Goal: Task Accomplishment & Management: Manage account settings

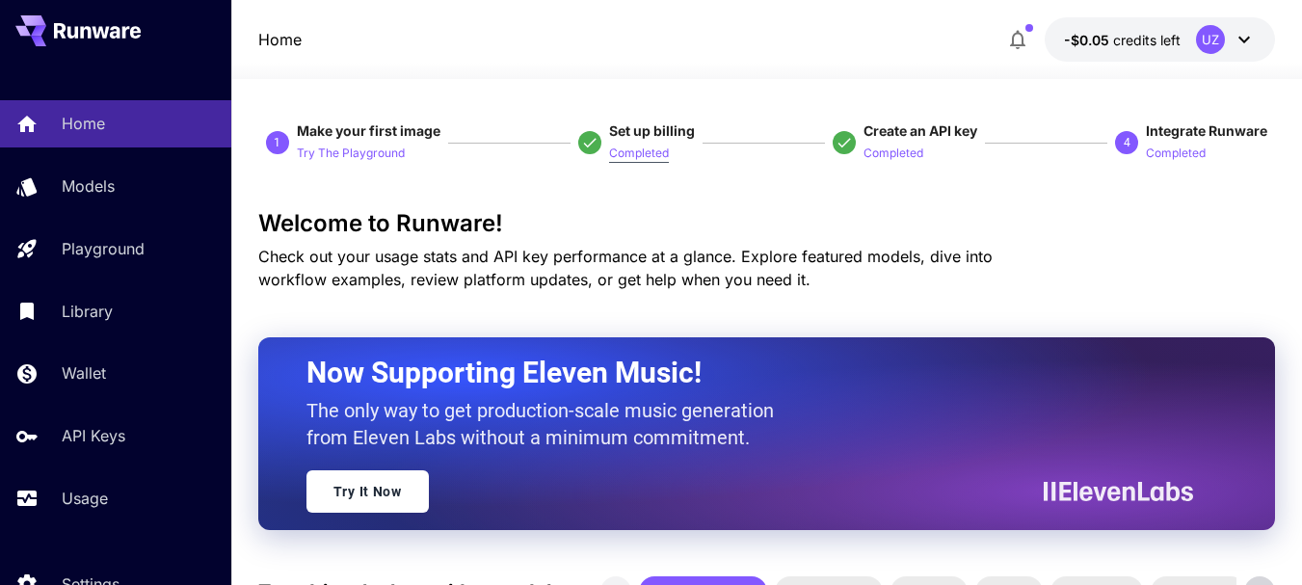
click at [637, 152] on p "Completed" at bounding box center [639, 154] width 60 height 18
click at [641, 150] on p "Completed" at bounding box center [639, 154] width 60 height 18
click at [369, 152] on p "Try The Playground" at bounding box center [351, 154] width 108 height 18
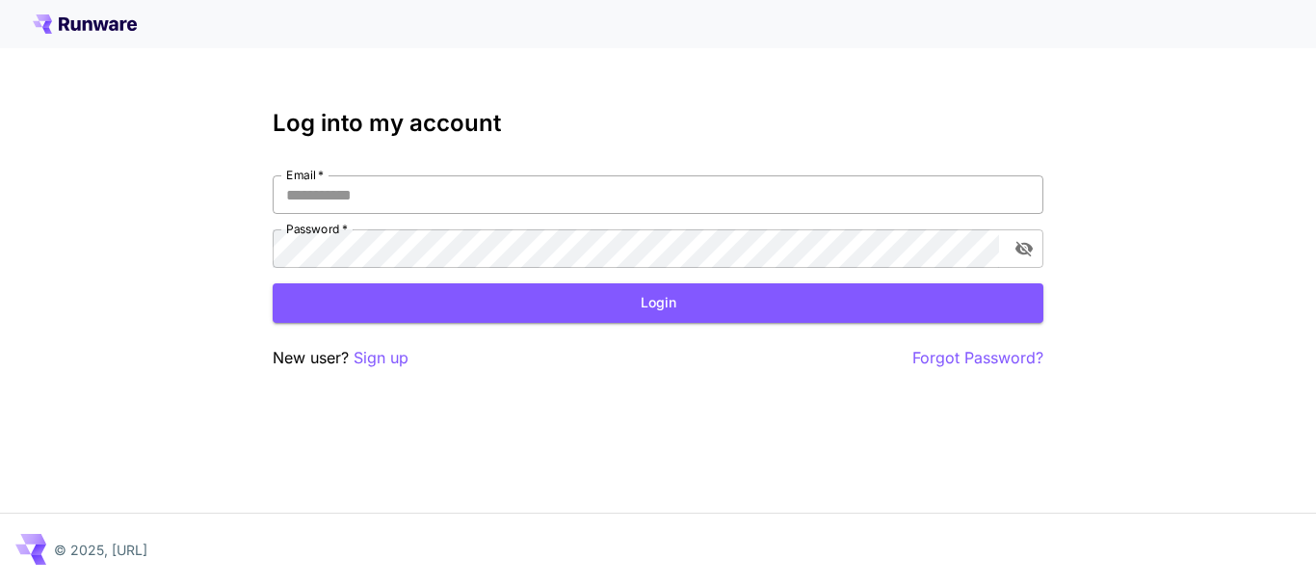
click at [413, 196] on input "Email   *" at bounding box center [658, 194] width 771 height 39
type input "**********"
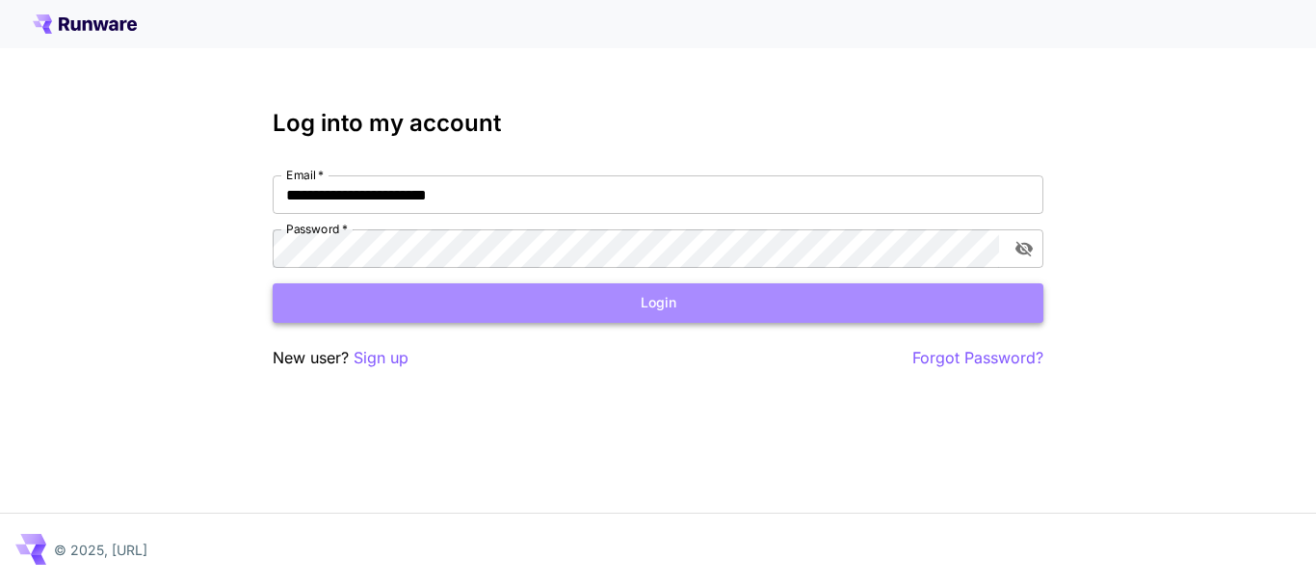
click at [662, 307] on button "Login" at bounding box center [658, 303] width 771 height 40
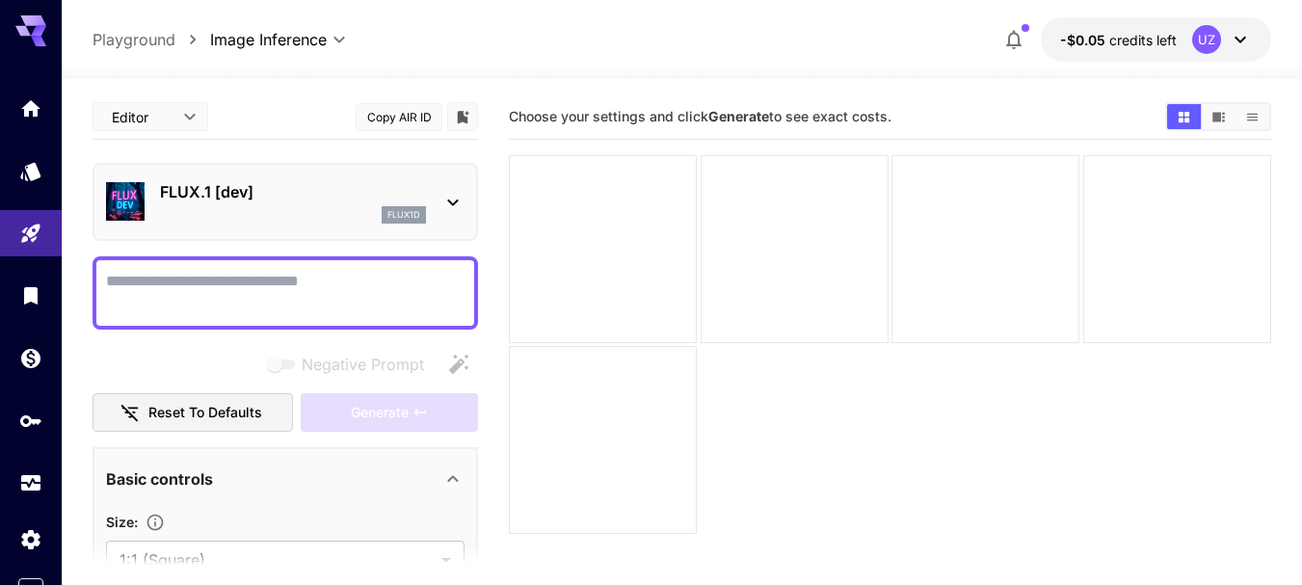
click at [1243, 37] on icon at bounding box center [1239, 39] width 23 height 23
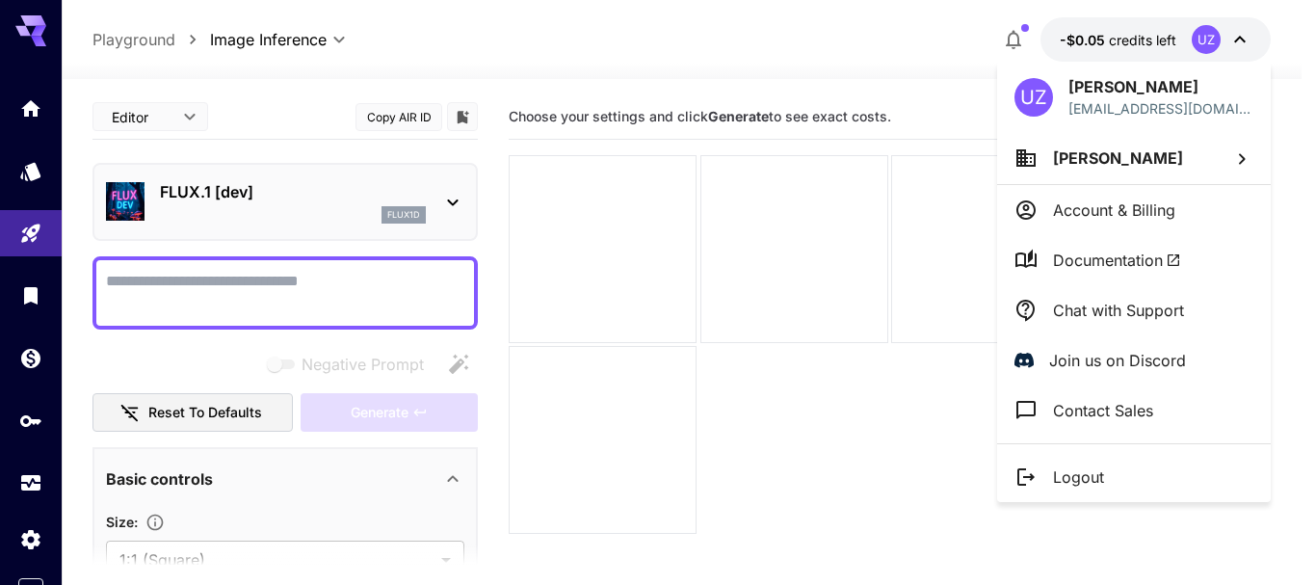
click at [1092, 158] on span "Usman Zafar" at bounding box center [1118, 157] width 130 height 19
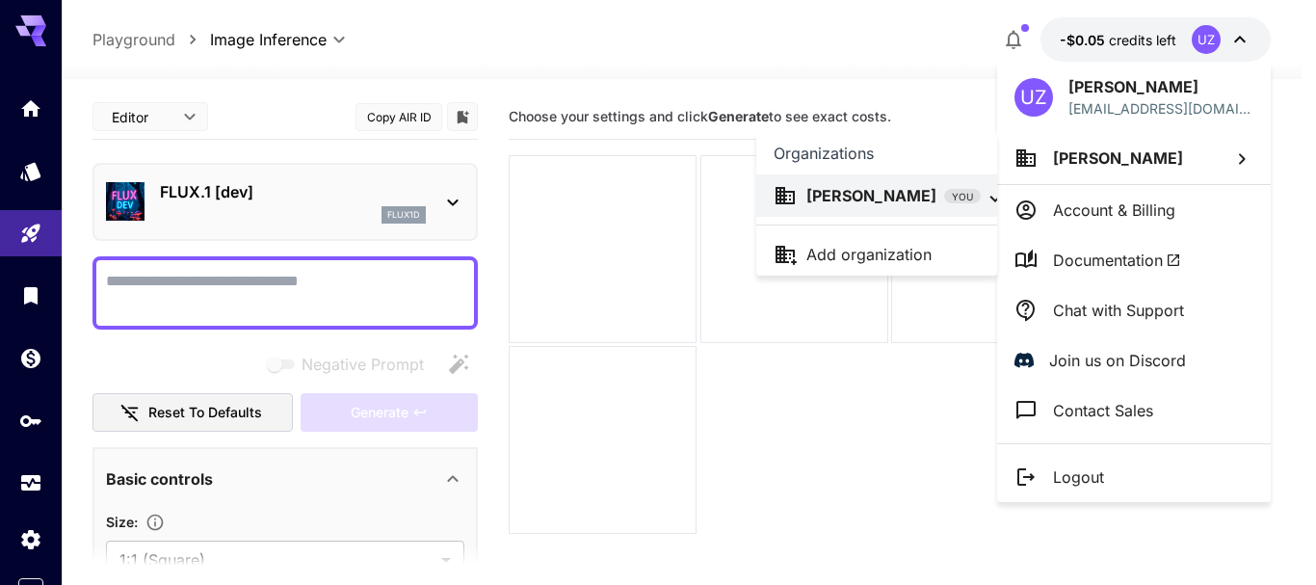
click at [1160, 207] on div at bounding box center [658, 292] width 1316 height 585
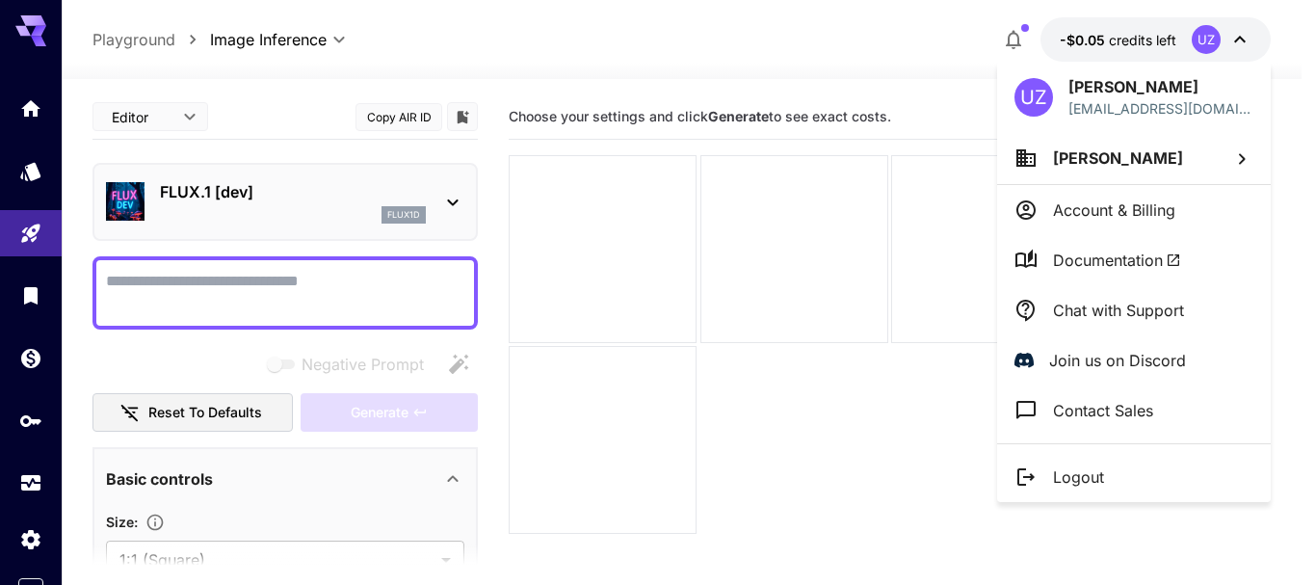
click at [1135, 200] on p "Account & Billing" at bounding box center [1114, 209] width 122 height 23
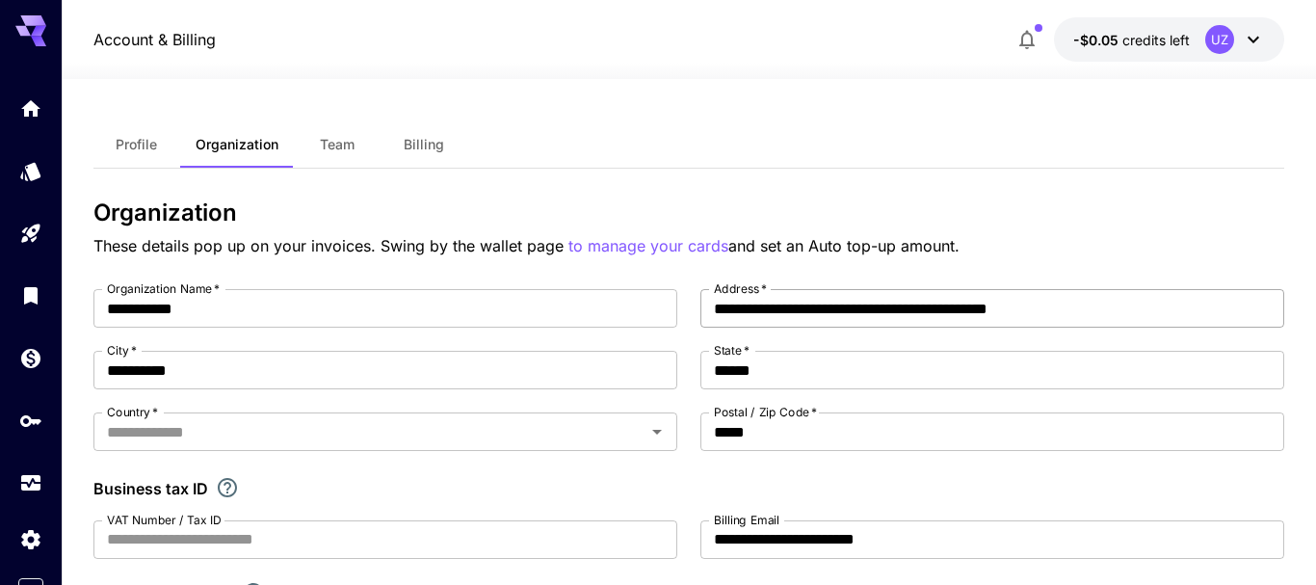
type input "********"
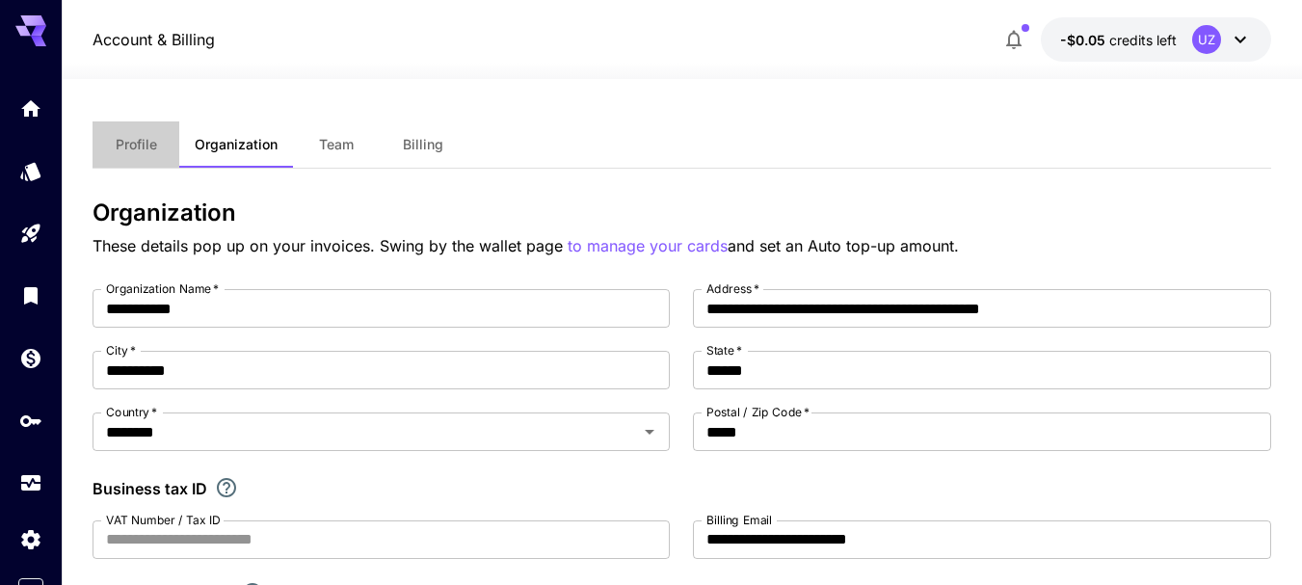
click at [142, 144] on span "Profile" at bounding box center [136, 144] width 41 height 17
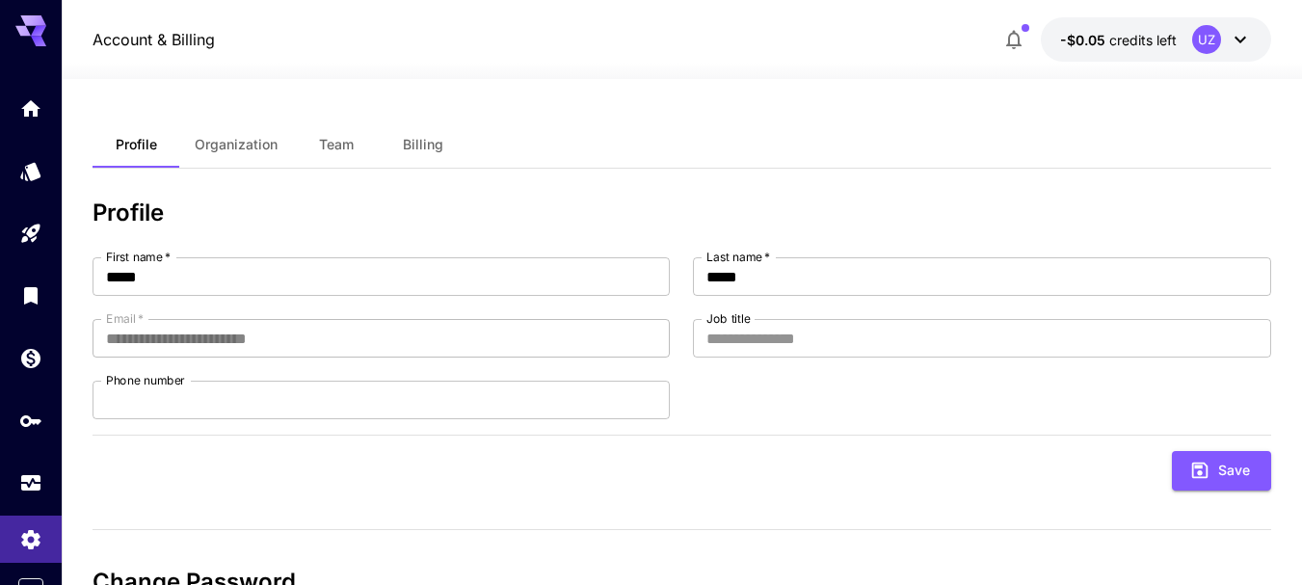
click at [222, 147] on span "Organization" at bounding box center [236, 144] width 83 height 17
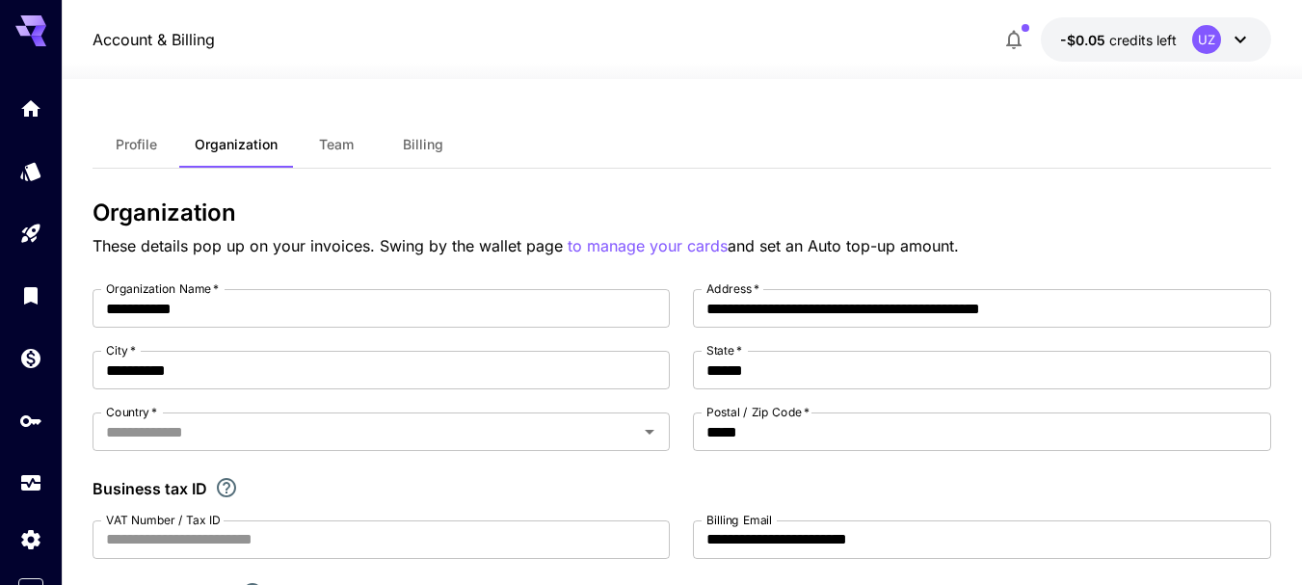
type input "********"
click at [338, 143] on span "Team" at bounding box center [336, 144] width 35 height 17
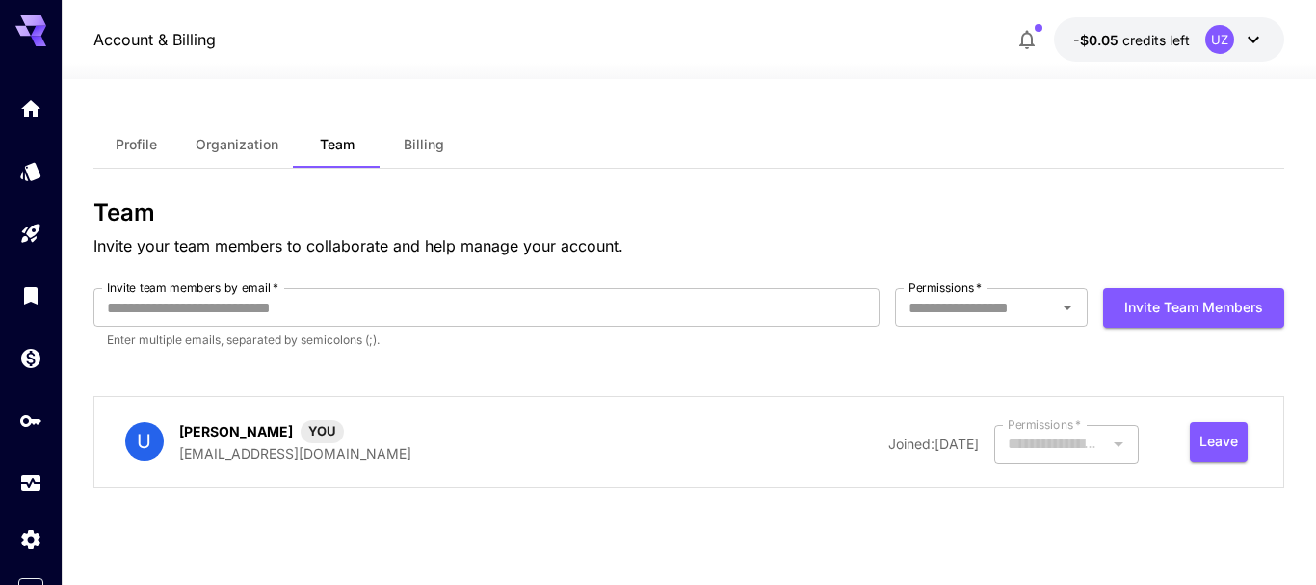
type input "*****"
click at [414, 137] on span "Billing" at bounding box center [424, 144] width 40 height 17
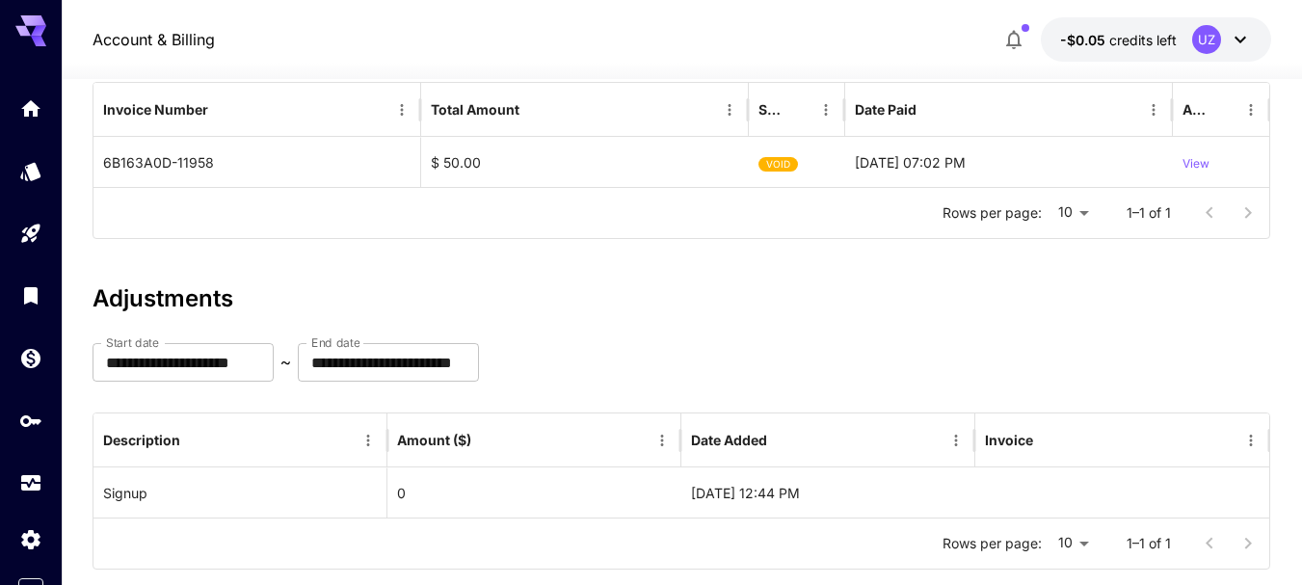
scroll to position [287, 0]
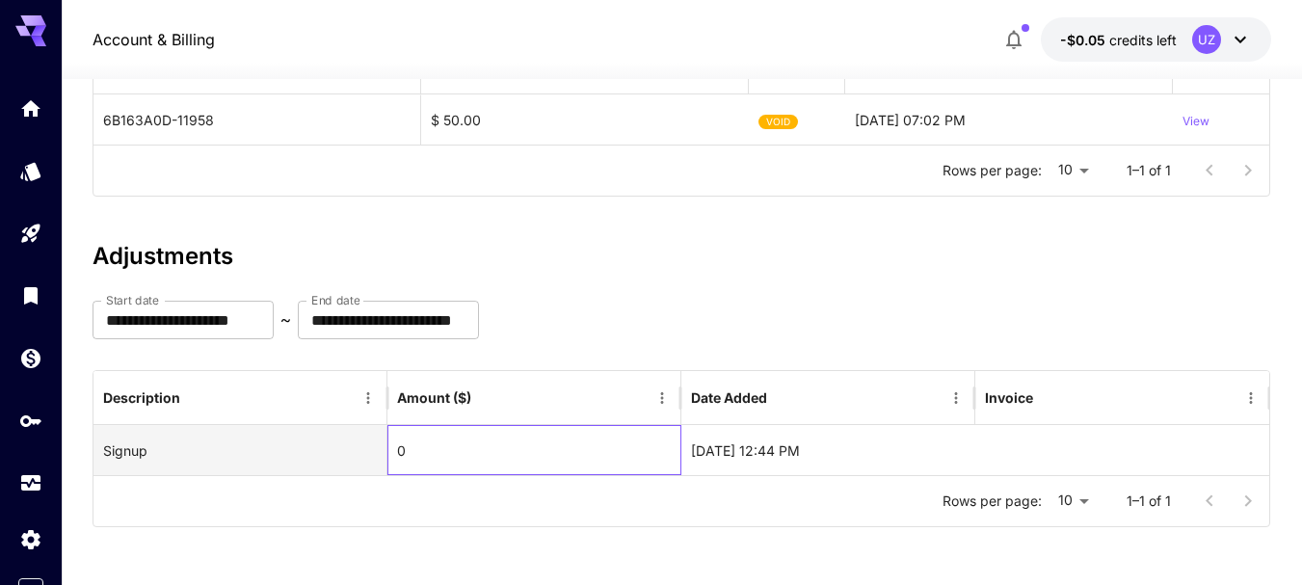
click at [443, 451] on div "0" at bounding box center [534, 450] width 294 height 50
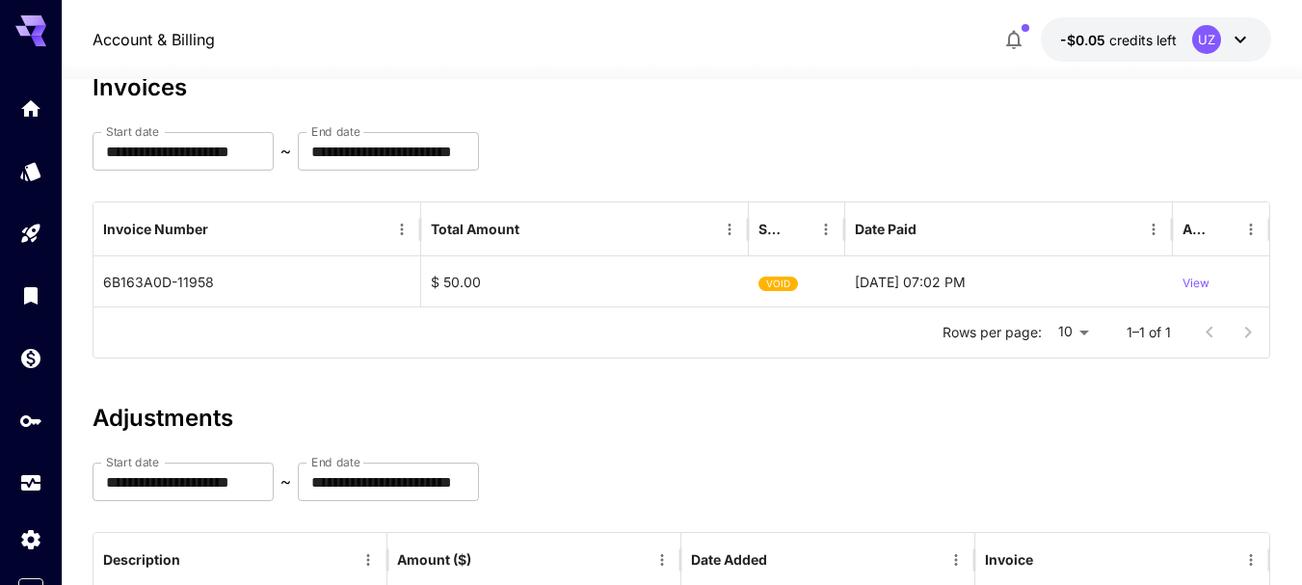
scroll to position [0, 0]
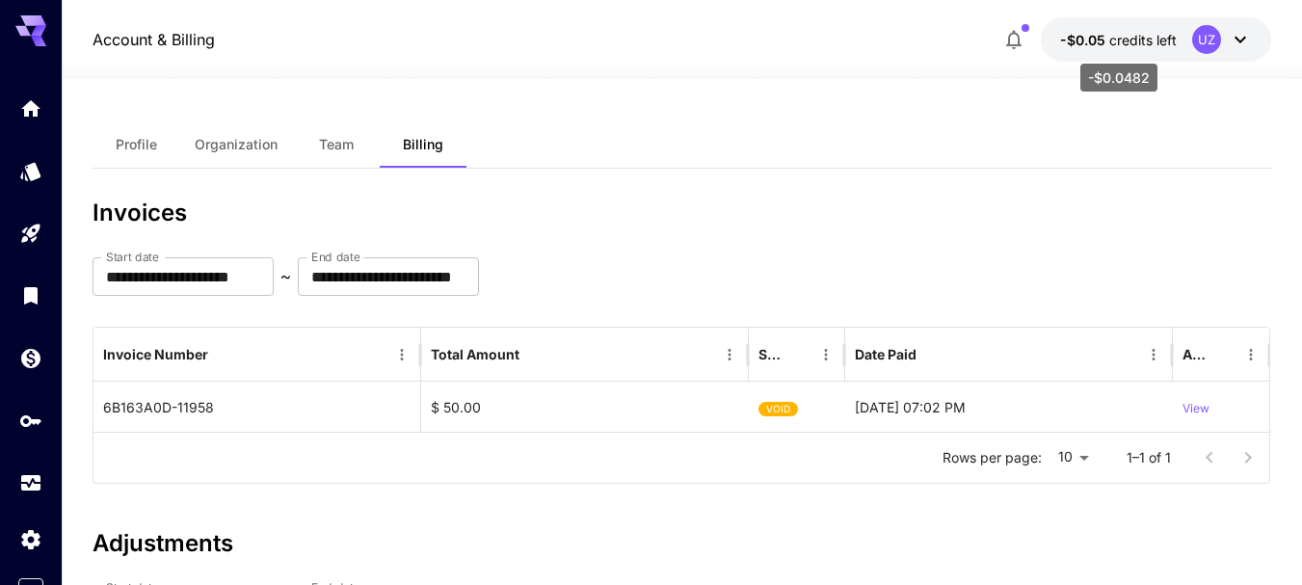
click at [1122, 40] on span "credits left" at bounding box center [1142, 40] width 67 height 16
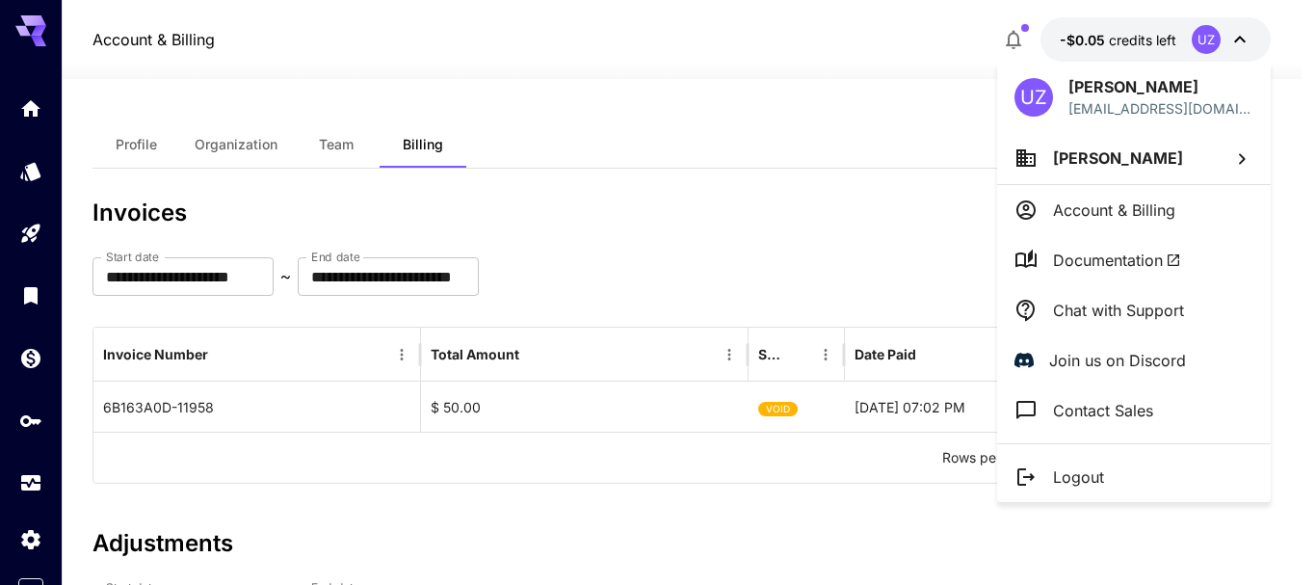
click at [1089, 41] on div at bounding box center [658, 292] width 1316 height 585
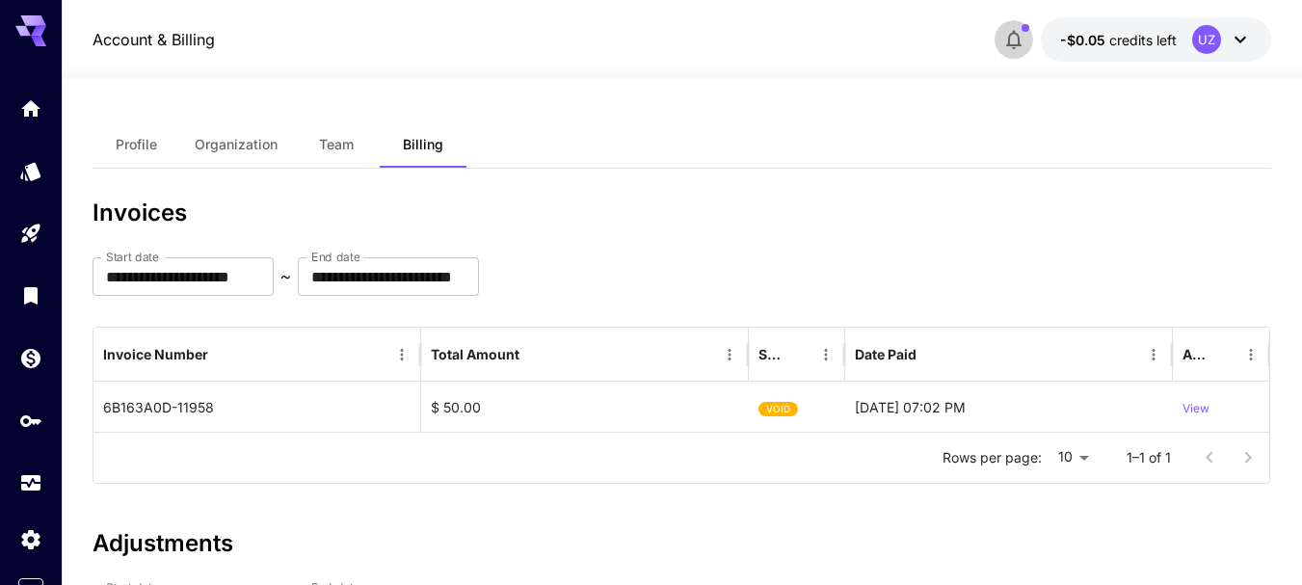
click at [1018, 38] on icon "button" at bounding box center [1013, 39] width 23 height 23
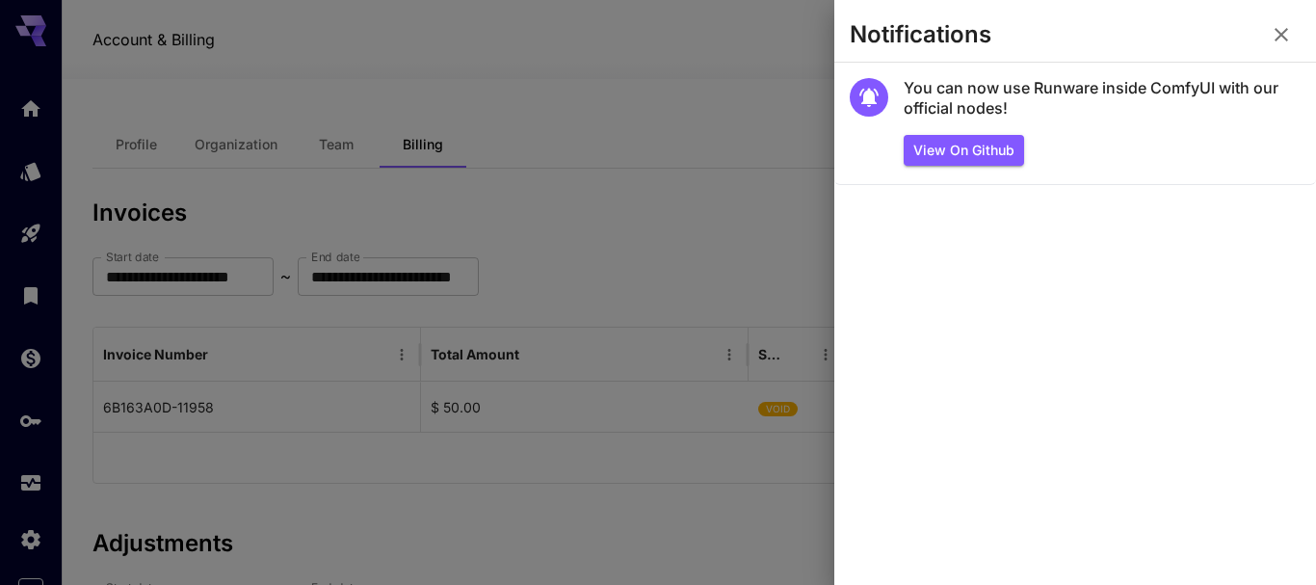
click at [1280, 34] on icon "button" at bounding box center [1281, 34] width 13 height 13
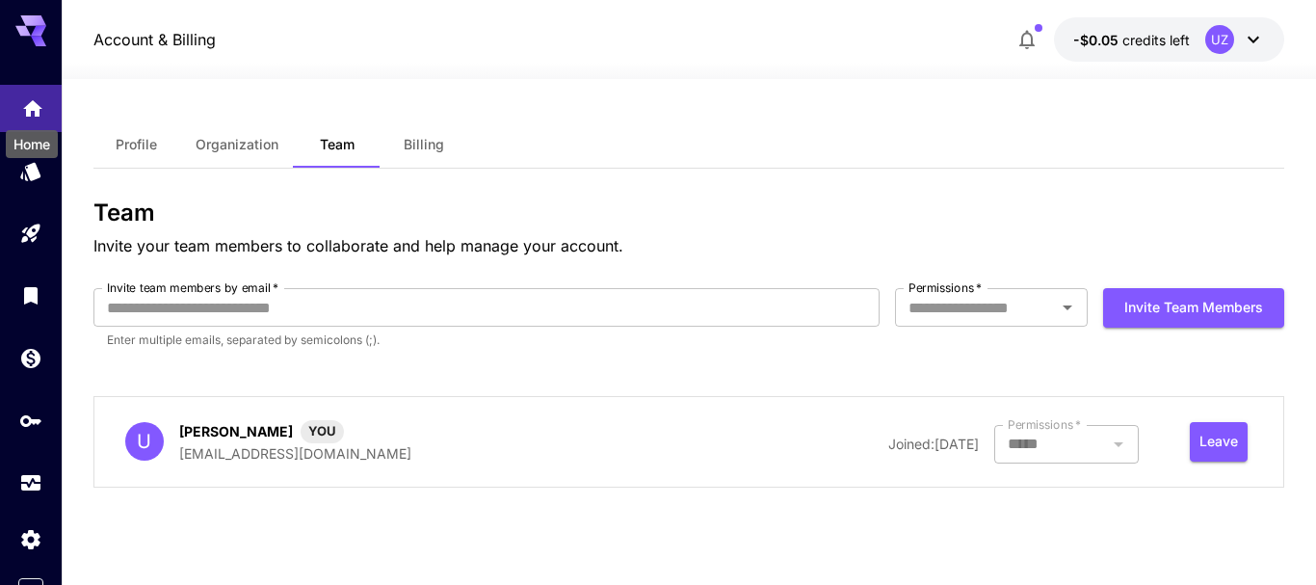
click at [29, 106] on icon "Home" at bounding box center [32, 102] width 19 height 16
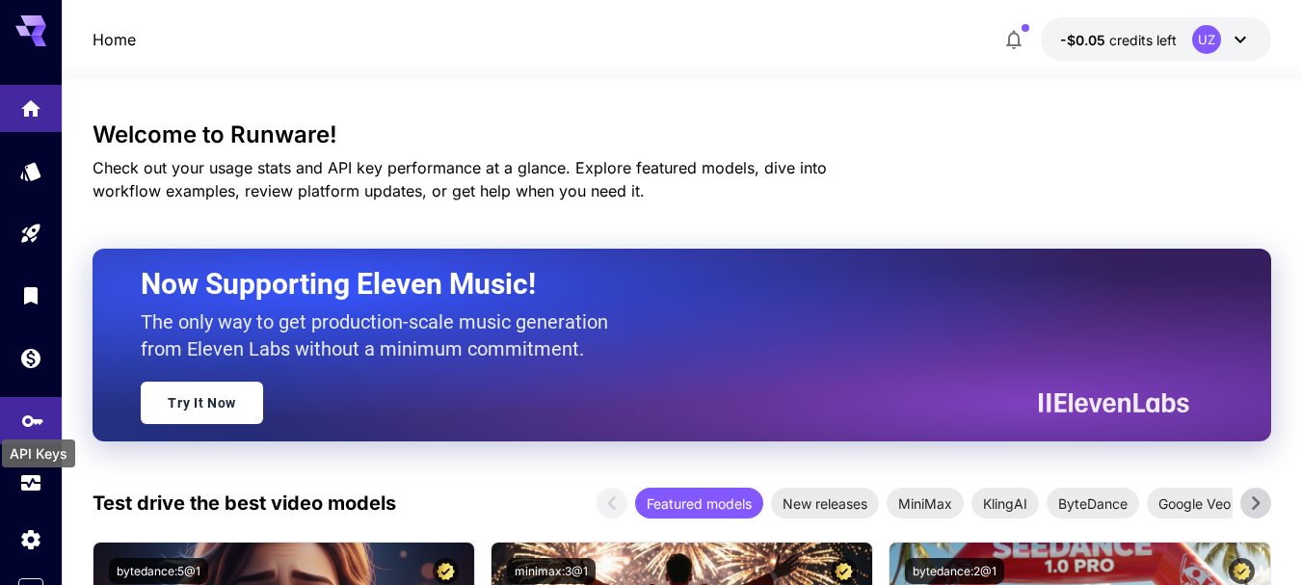
click at [33, 420] on icon "API Keys" at bounding box center [32, 415] width 23 height 23
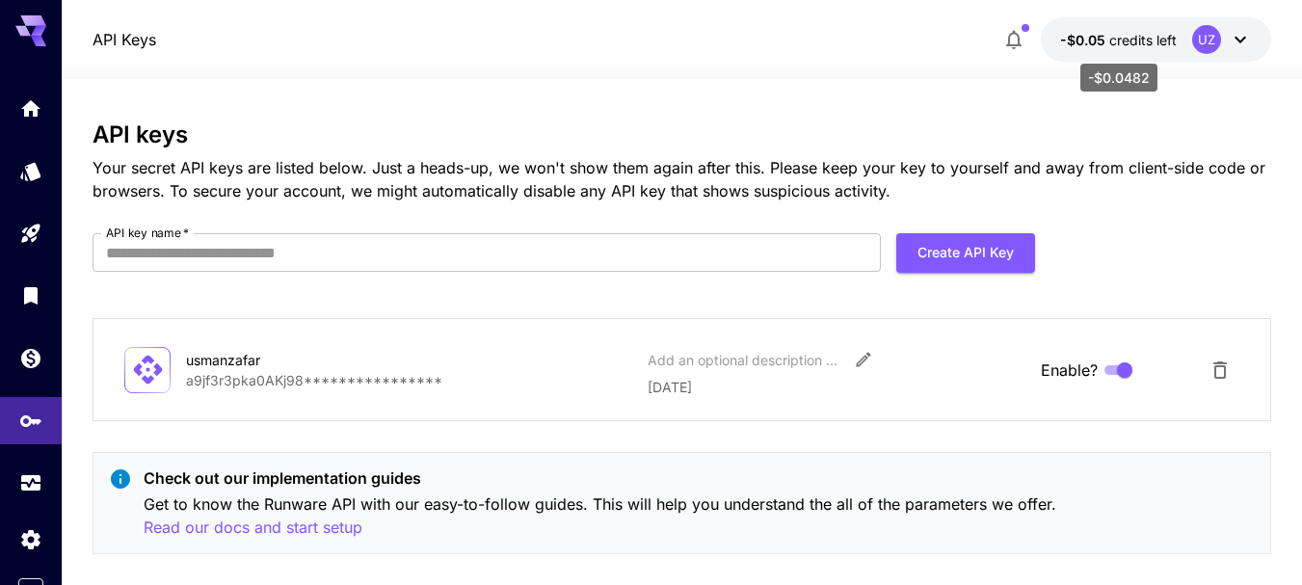
click at [806, 53] on div "API Keys -$0.05 credits left UZ" at bounding box center [681, 39] width 1178 height 44
drag, startPoint x: 1141, startPoint y: 37, endPoint x: 805, endPoint y: 53, distance: 335.7
click at [806, 53] on div "API Keys -$0.05 credits left UZ" at bounding box center [681, 39] width 1178 height 44
click at [1112, 40] on span "credits left" at bounding box center [1142, 40] width 67 height 16
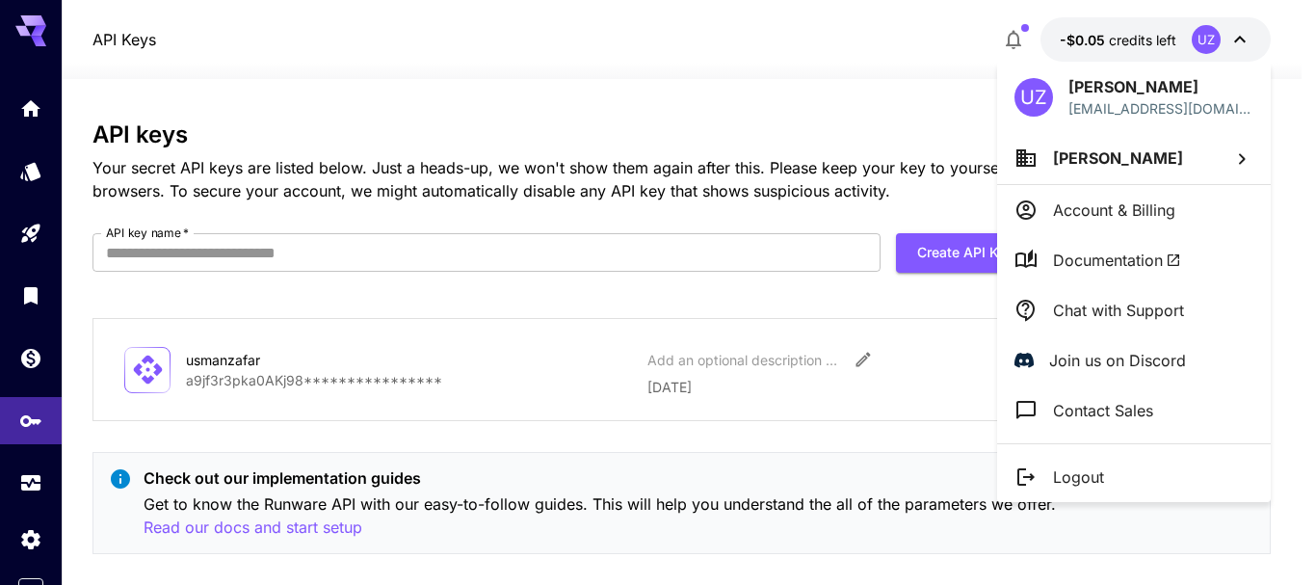
click at [1115, 41] on div at bounding box center [658, 292] width 1316 height 585
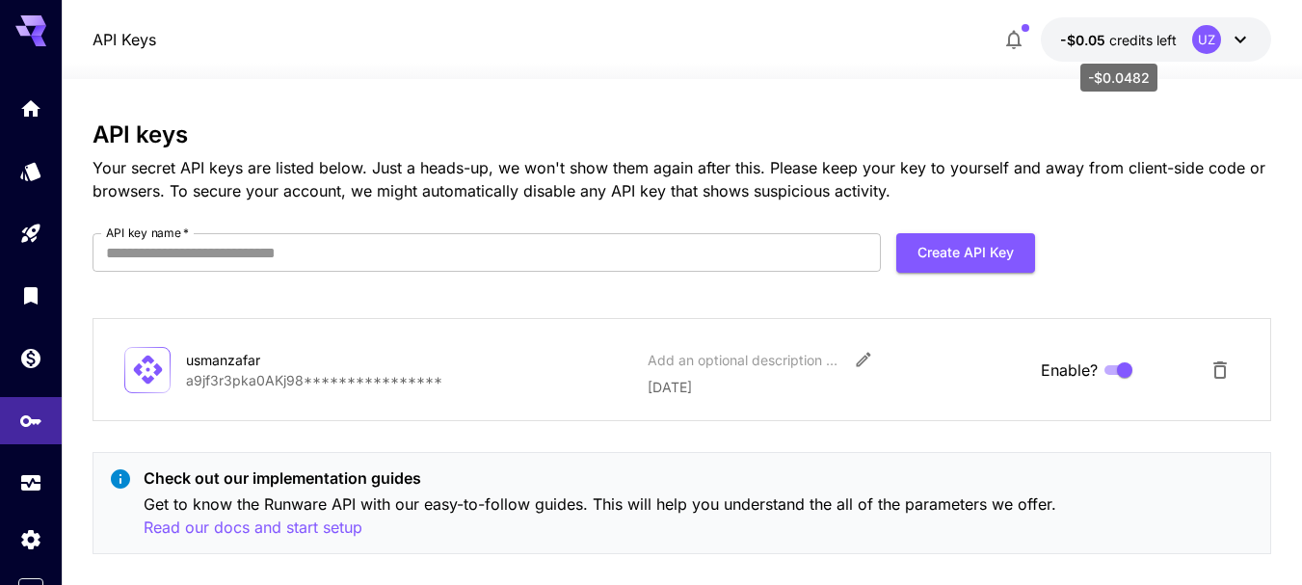
click at [1144, 30] on p "-$0.05 credits left" at bounding box center [1118, 40] width 117 height 20
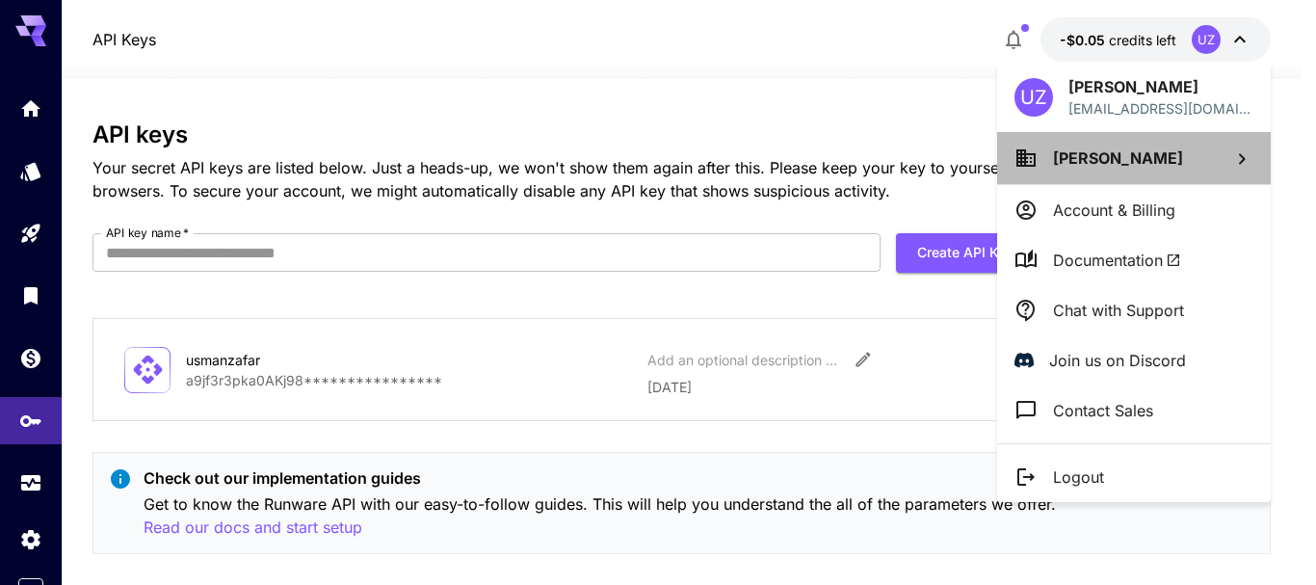
click at [1125, 156] on span "Usman Zafar" at bounding box center [1118, 157] width 130 height 19
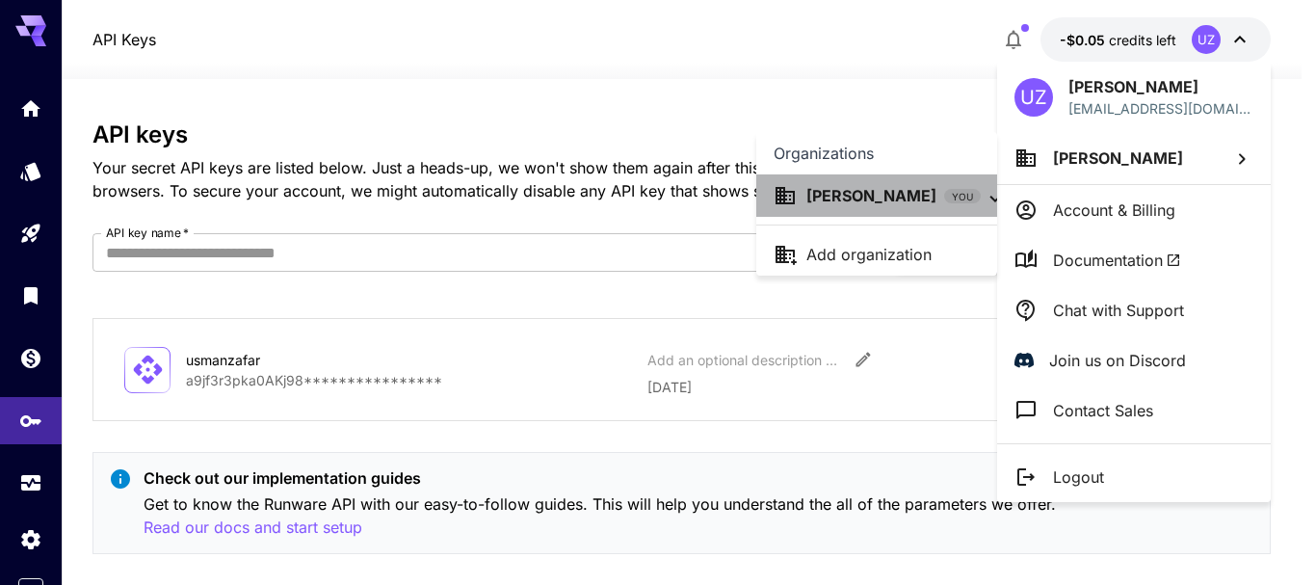
click at [877, 194] on p "Usman Zafar" at bounding box center [871, 195] width 130 height 23
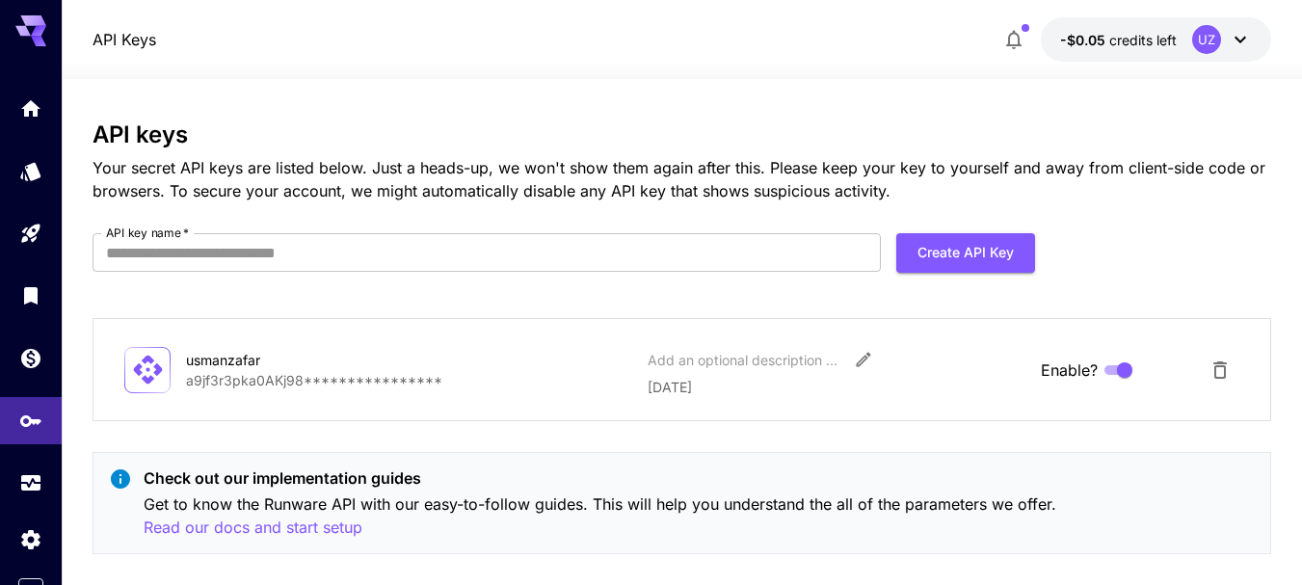
click at [1243, 36] on icon at bounding box center [1239, 39] width 23 height 23
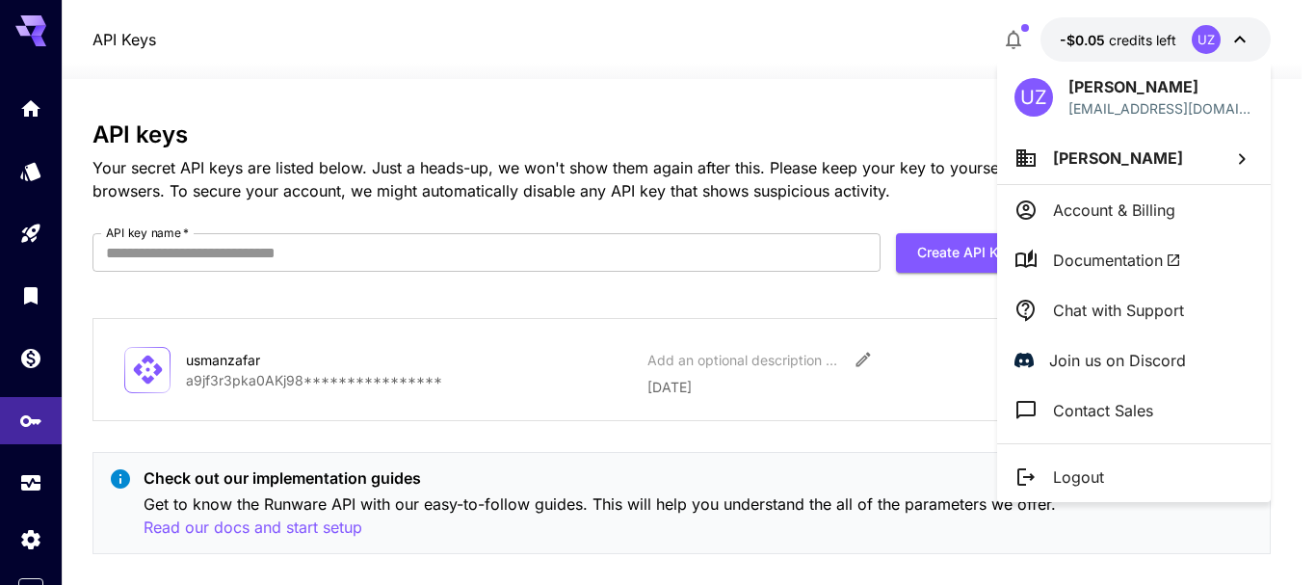
click at [1159, 205] on p "Account & Billing" at bounding box center [1114, 209] width 122 height 23
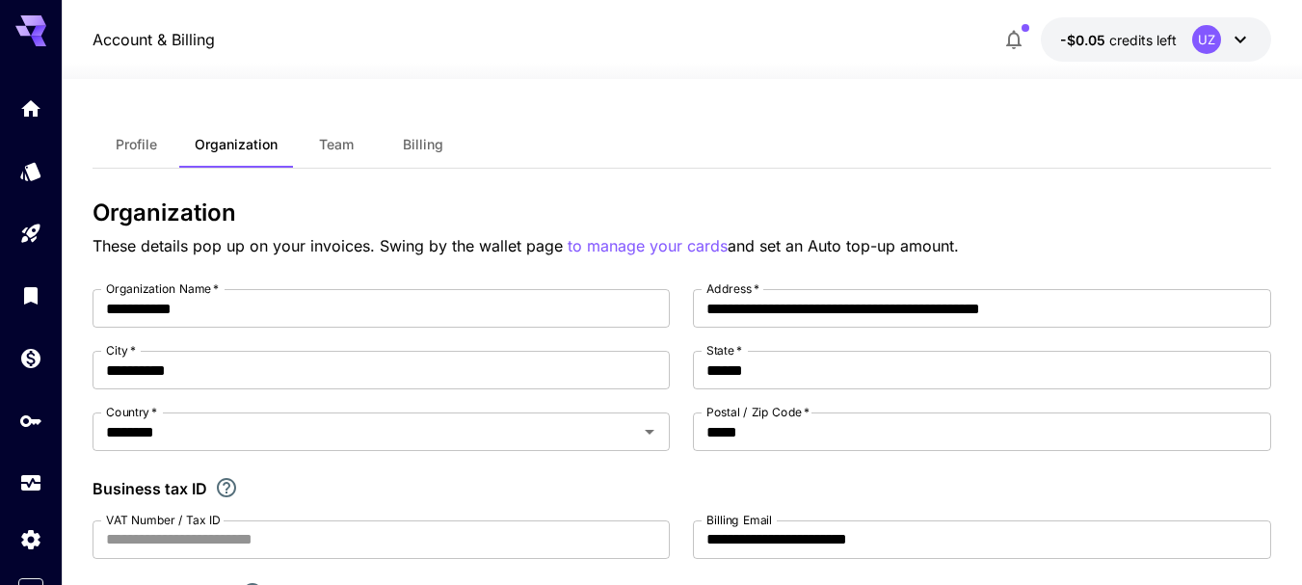
click at [429, 145] on span "Billing" at bounding box center [423, 144] width 40 height 17
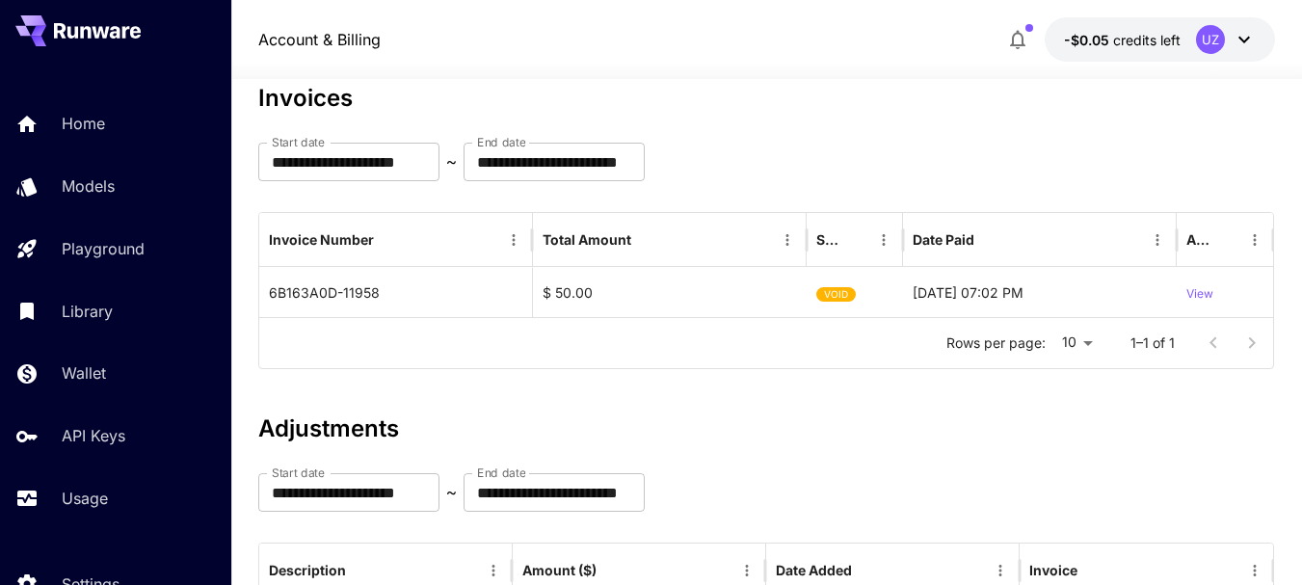
scroll to position [94, 0]
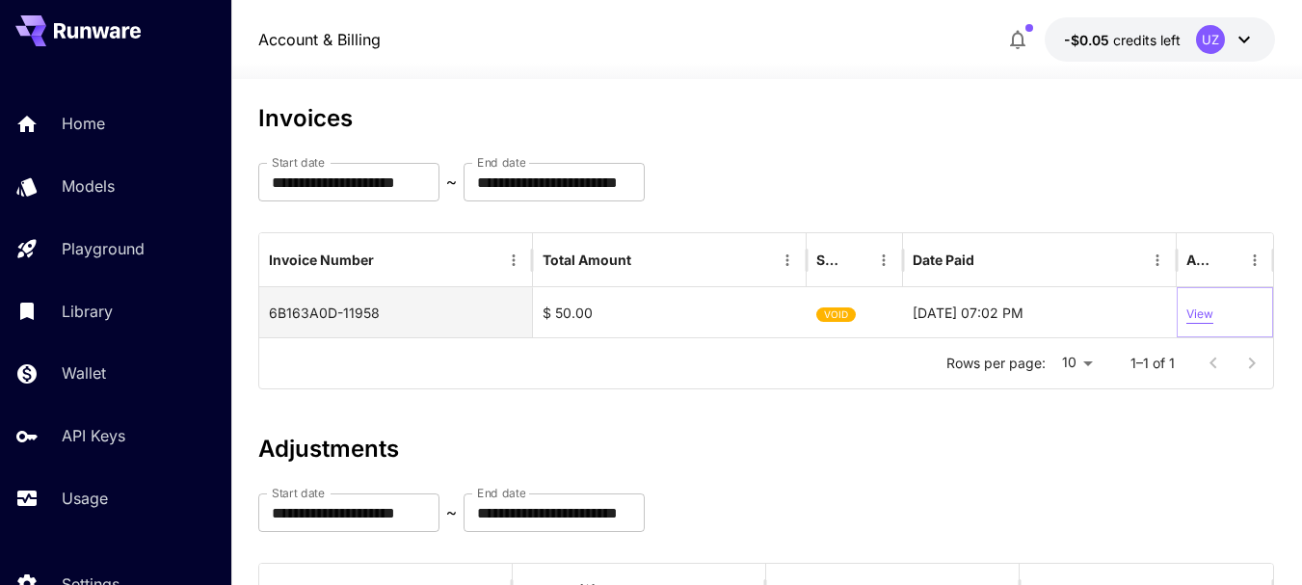
click at [1203, 314] on p "View" at bounding box center [1199, 314] width 27 height 18
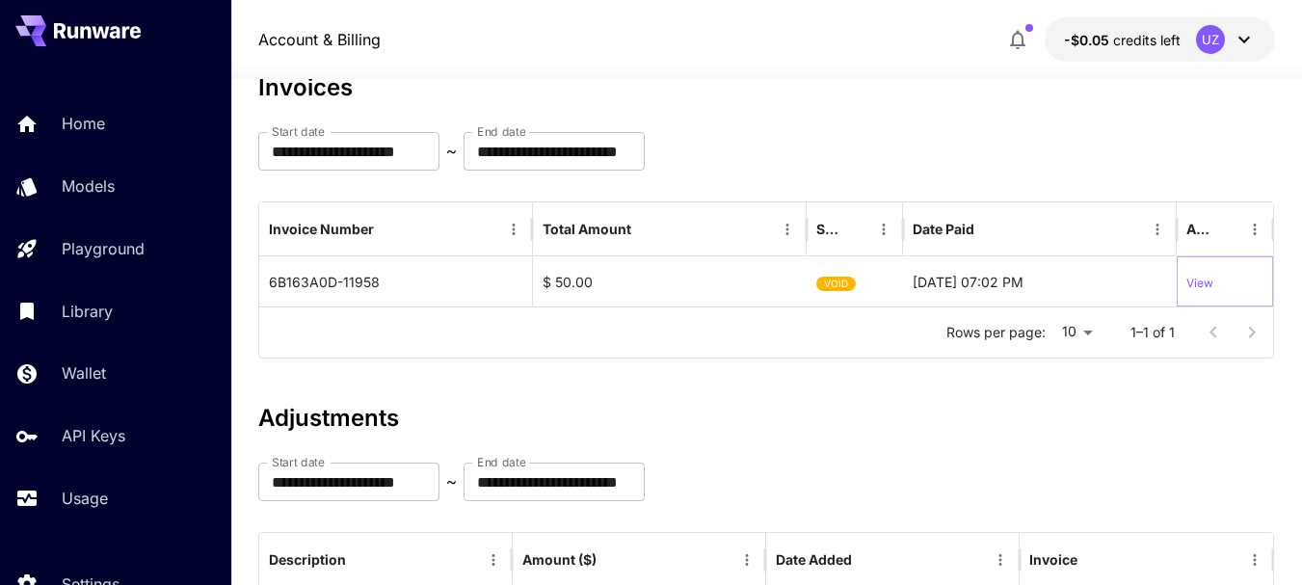
scroll to position [0, 0]
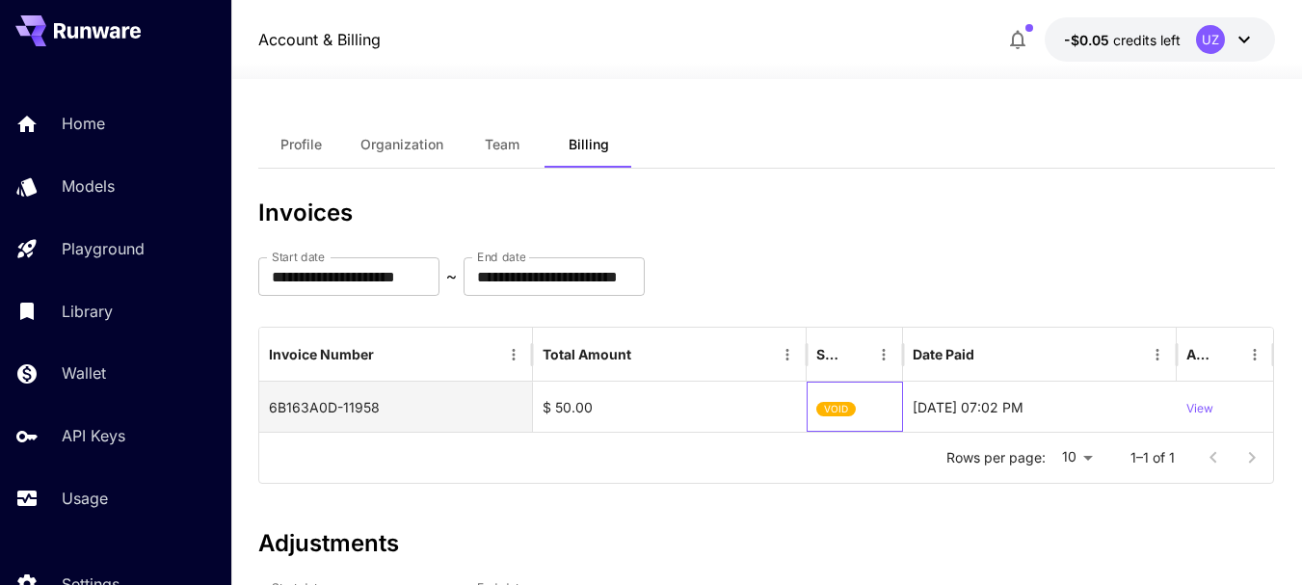
click at [839, 411] on span "VOID" at bounding box center [836, 408] width 40 height 49
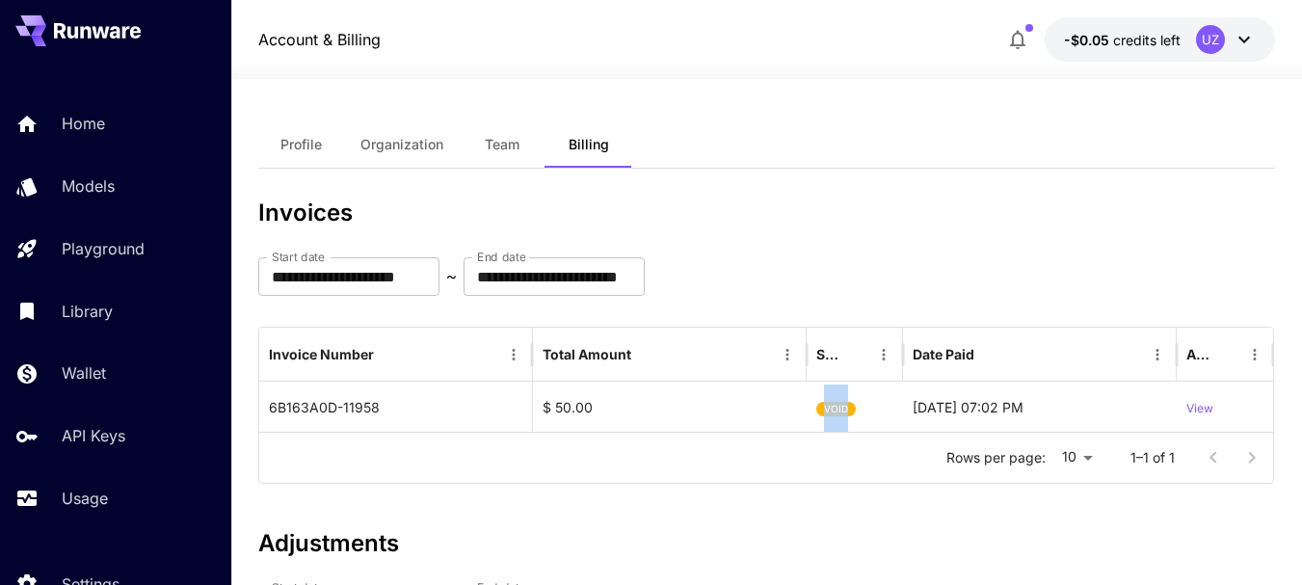
click at [835, 458] on div "Rows per page: 10 ** 1–1 of 1" at bounding box center [766, 458] width 1014 height 50
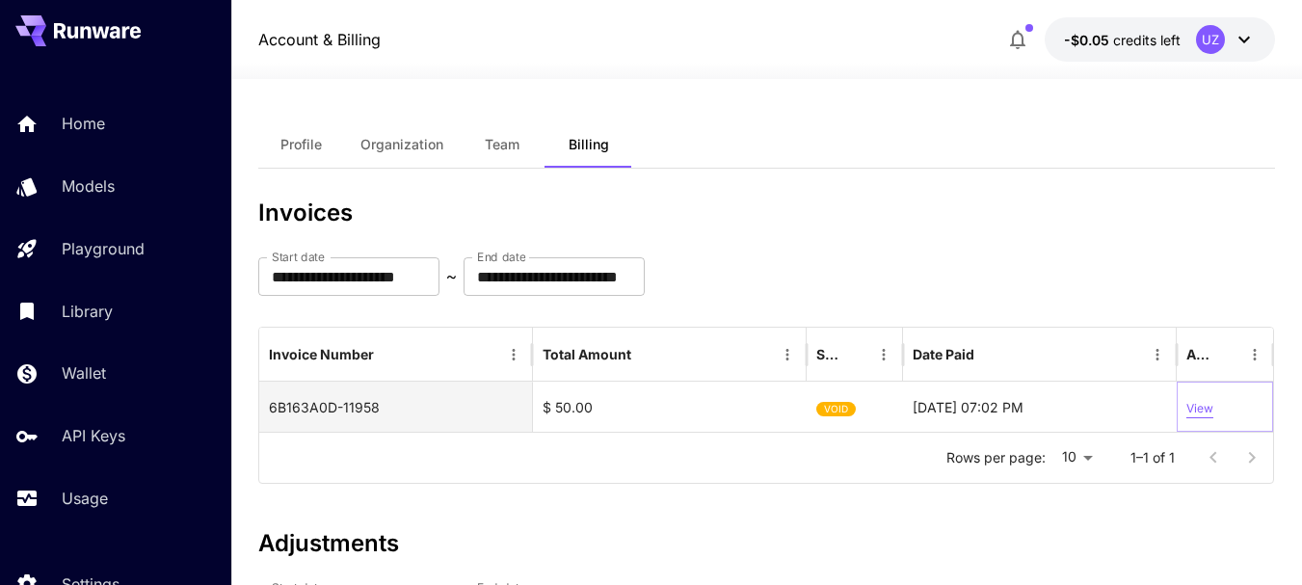
click at [1202, 408] on p "View" at bounding box center [1199, 409] width 27 height 18
